Goal: Navigation & Orientation: Find specific page/section

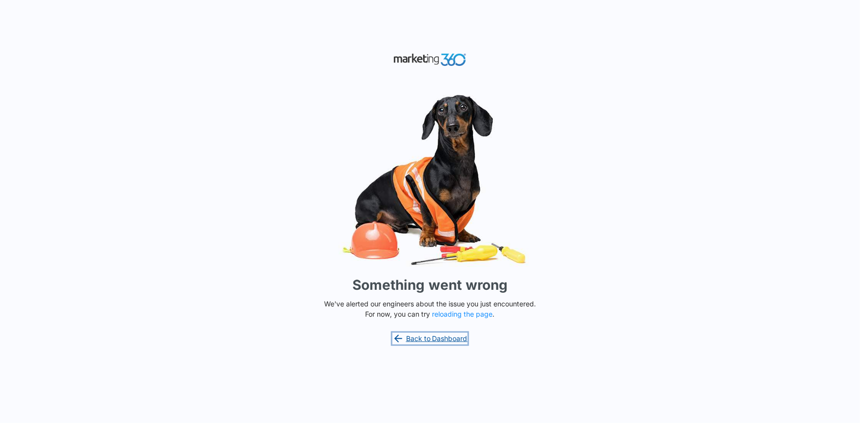
click at [450, 336] on link "Back to Dashboard" at bounding box center [430, 339] width 75 height 12
click at [427, 60] on img at bounding box center [430, 59] width 73 height 17
